Goal: Browse casually

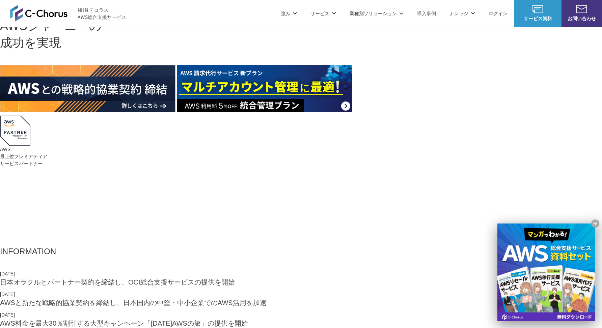
click at [542, 125] on div "AWSの導入からコスト削減、 構成・運用の最適化からデータ活用まで 規模や業種業態を問わない マネージドサービスで AWS ジャーニーの 成功を実現 AWS …" at bounding box center [301, 116] width 602 height 232
click at [546, 133] on div "AWSの導入からコスト削減、 構成・運用の最適化からデータ活用まで 規模や業種業態を問わない マネージドサービスで AWS ジャーニーの 成功を実現 AWS …" at bounding box center [301, 116] width 602 height 232
click at [197, 232] on div "AWSの導入からコスト削減、 構成・運用の最適化からデータ活用まで 規模や業種業態を問わない マネージドサービスで AWS ジャーニーの 成功を実現 AWS …" at bounding box center [301, 116] width 602 height 232
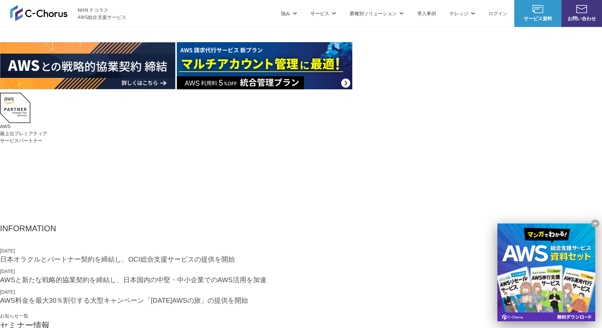
scroll to position [67, 0]
